Goal: Find contact information: Find contact information

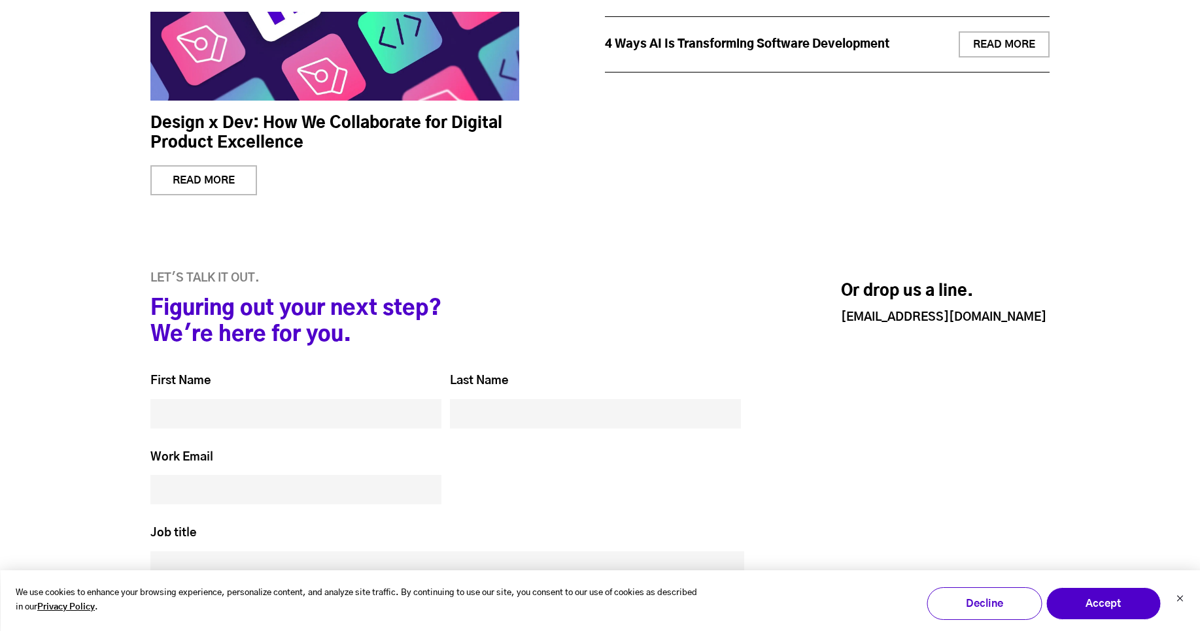
scroll to position [5963, 0]
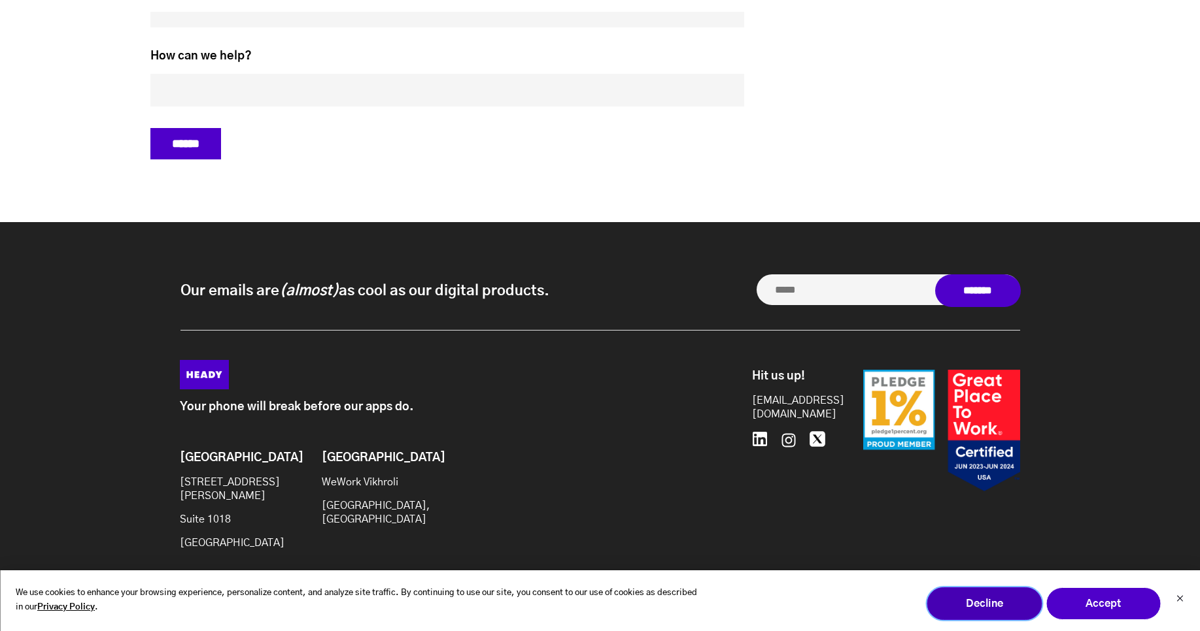
click at [975, 601] on button "Decline" at bounding box center [983, 604] width 115 height 33
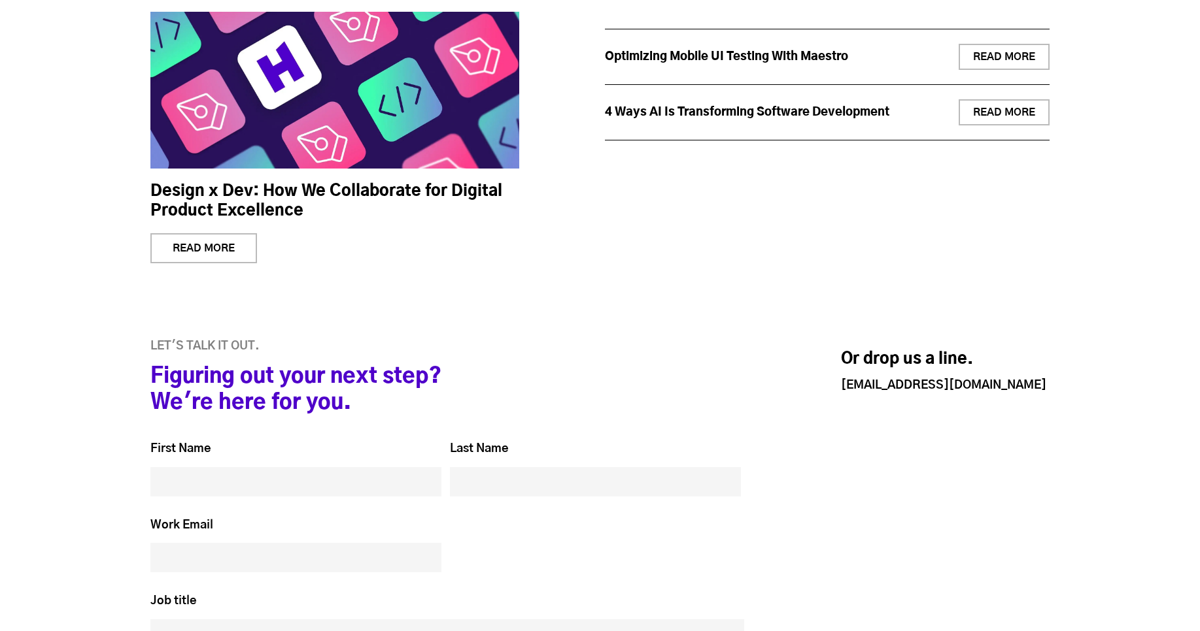
scroll to position [5963, 0]
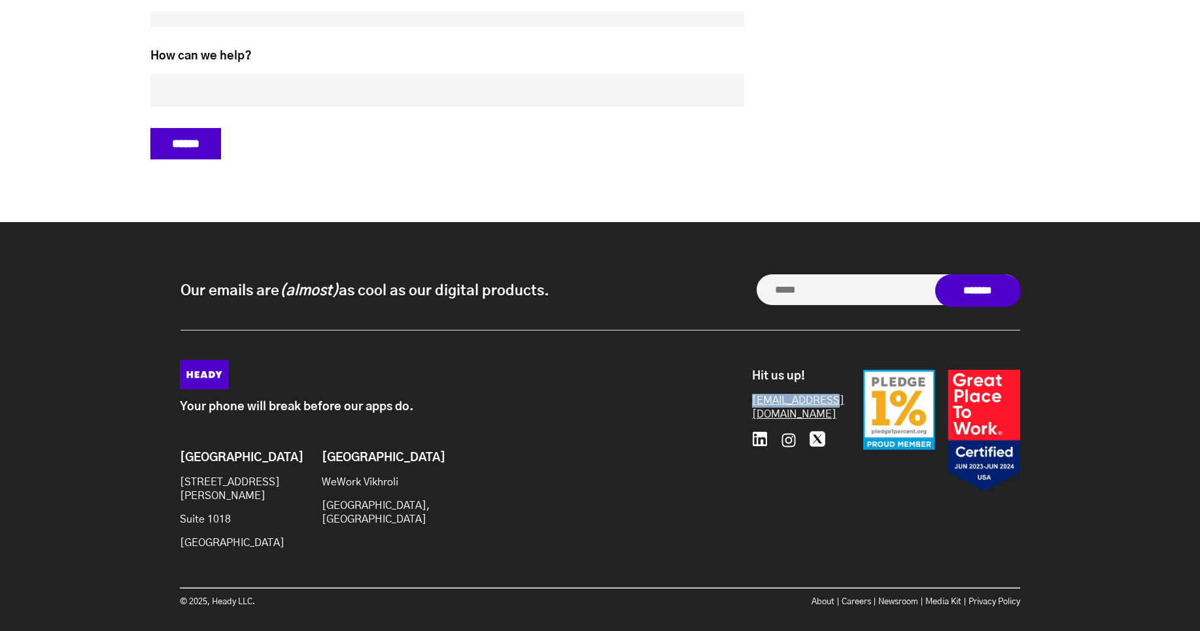
drag, startPoint x: 747, startPoint y: 386, endPoint x: 823, endPoint y: 390, distance: 76.0
click at [823, 390] on div "Hit us up! [EMAIL_ADDRESS][DOMAIN_NAME] 646.480.0489" at bounding box center [881, 439] width 278 height 158
copy link "[EMAIL_ADDRESS][DOMAIN_NAME]"
click at [598, 326] on div "Our emails are (almost) as cool as our digital products. Our emails are (almost…" at bounding box center [600, 441] width 1200 height 439
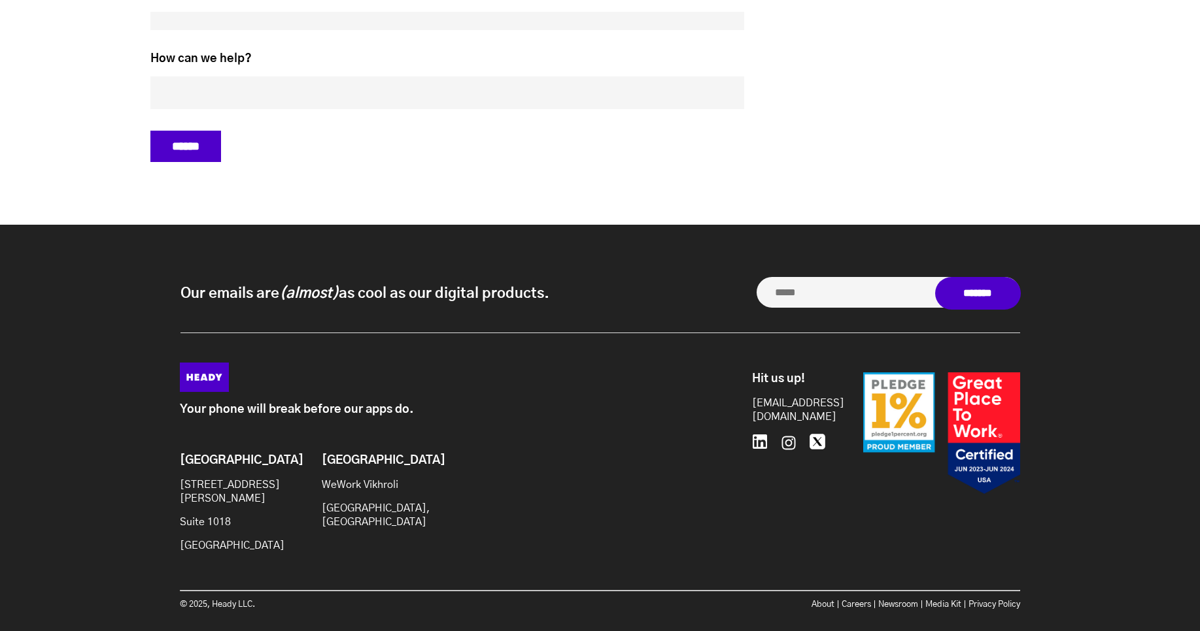
scroll to position [5964, 0]
